Goal: Navigation & Orientation: Understand site structure

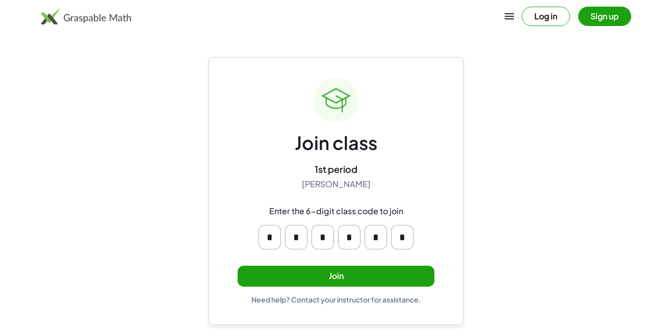
click at [371, 278] on button "Join" at bounding box center [336, 276] width 197 height 21
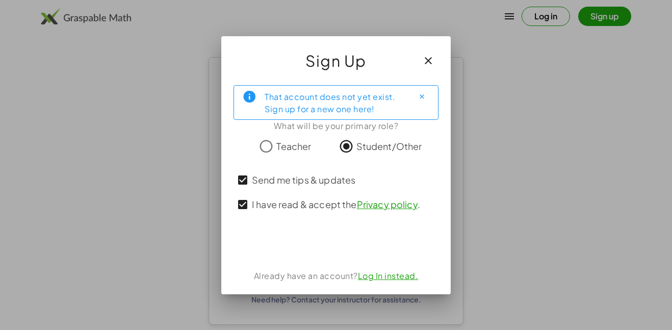
click at [259, 185] on span "Send me tips & updates" at bounding box center [304, 180] width 104 height 14
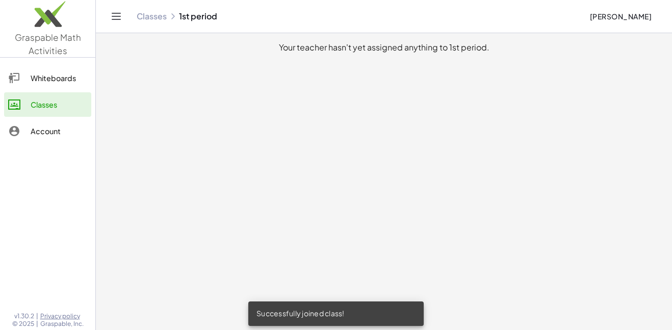
click at [56, 73] on div "Whiteboards" at bounding box center [59, 78] width 57 height 12
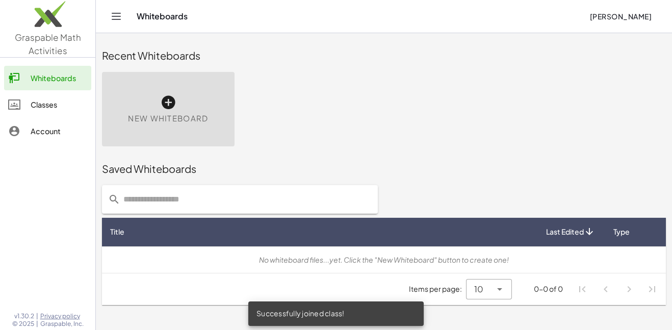
click at [55, 95] on link "Classes" at bounding box center [47, 104] width 87 height 24
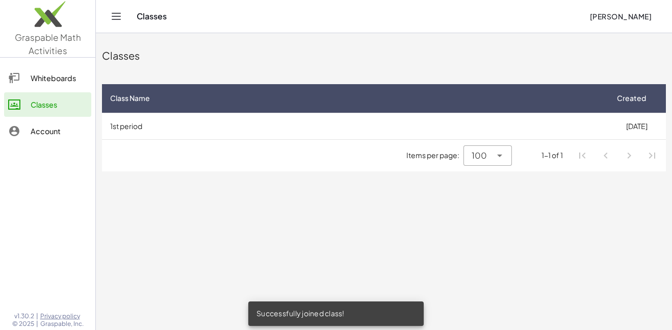
click at [18, 105] on icon at bounding box center [14, 104] width 12 height 12
click at [53, 135] on div "Account" at bounding box center [59, 131] width 57 height 12
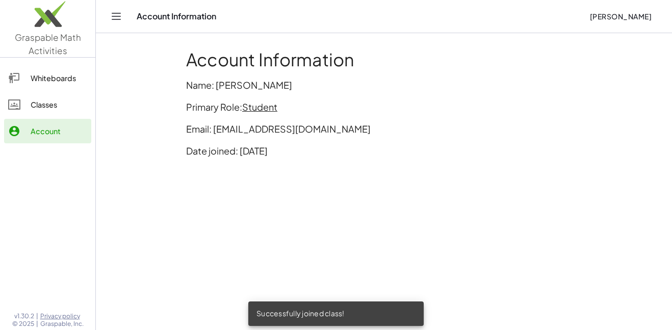
click at [49, 99] on div "Classes" at bounding box center [59, 104] width 57 height 12
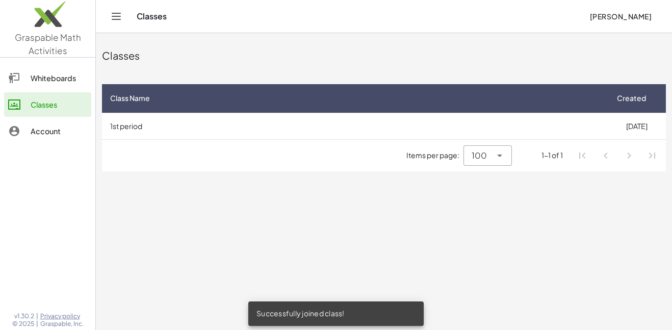
click at [62, 82] on div "Whiteboards" at bounding box center [59, 78] width 57 height 12
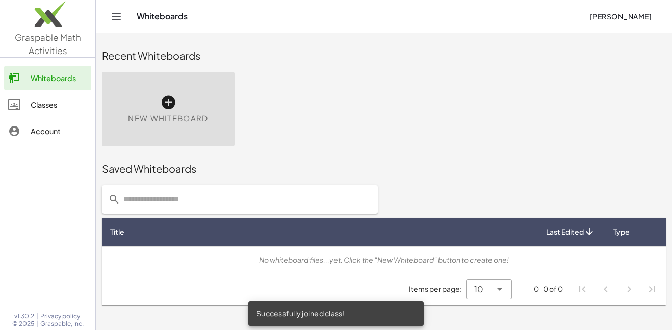
click at [59, 93] on link "Classes" at bounding box center [47, 104] width 87 height 24
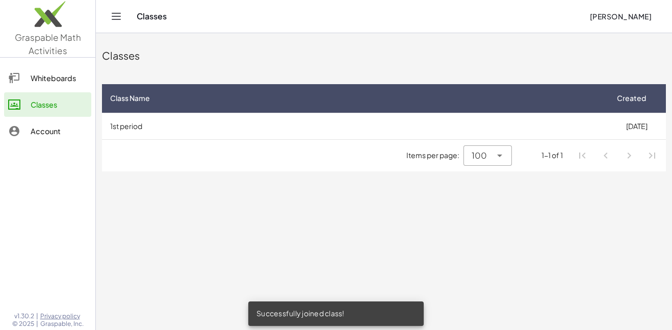
click at [115, 18] on icon "Toggle navigation" at bounding box center [116, 16] width 12 height 12
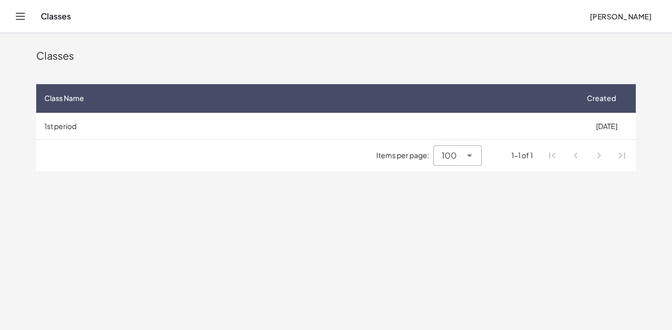
click at [13, 18] on button "Toggle navigation" at bounding box center [20, 16] width 16 height 16
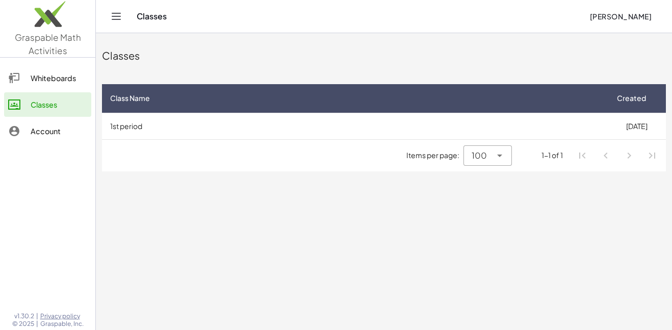
click at [604, 13] on span "[PERSON_NAME]" at bounding box center [620, 16] width 62 height 9
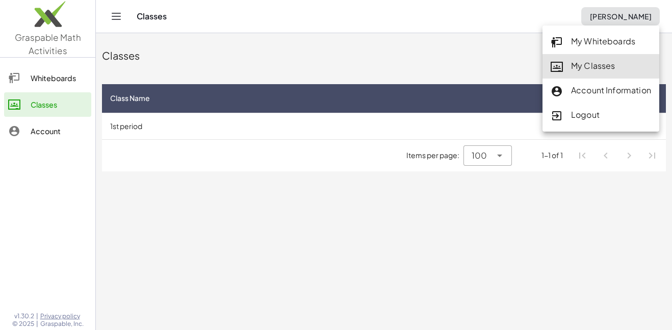
click at [319, 60] on div "Classes" at bounding box center [384, 55] width 564 height 14
